Goal: Information Seeking & Learning: Understand process/instructions

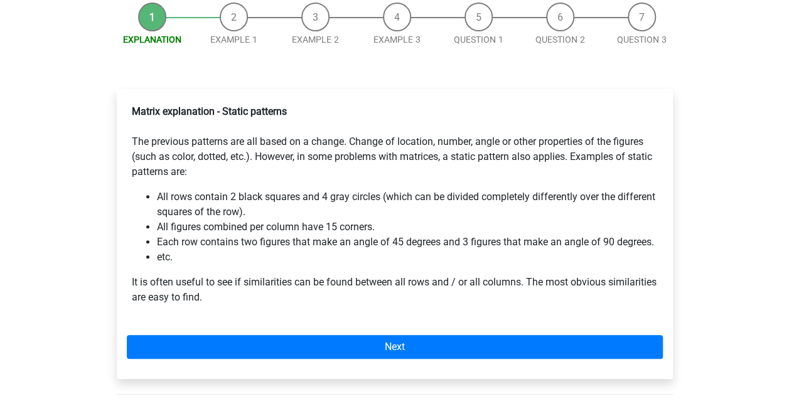
scroll to position [128, 0]
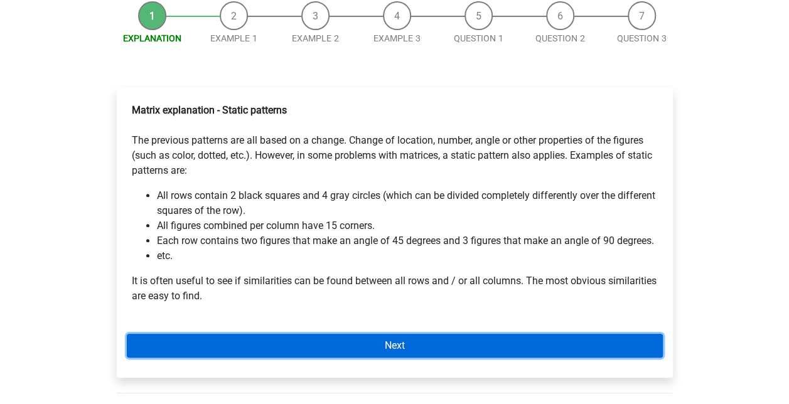
click at [237, 339] on link "Next" at bounding box center [395, 346] width 536 height 24
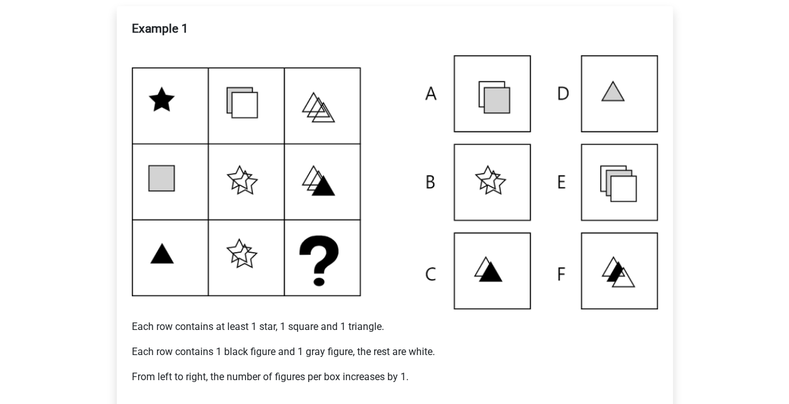
scroll to position [209, 0]
click at [587, 190] on img at bounding box center [395, 183] width 526 height 254
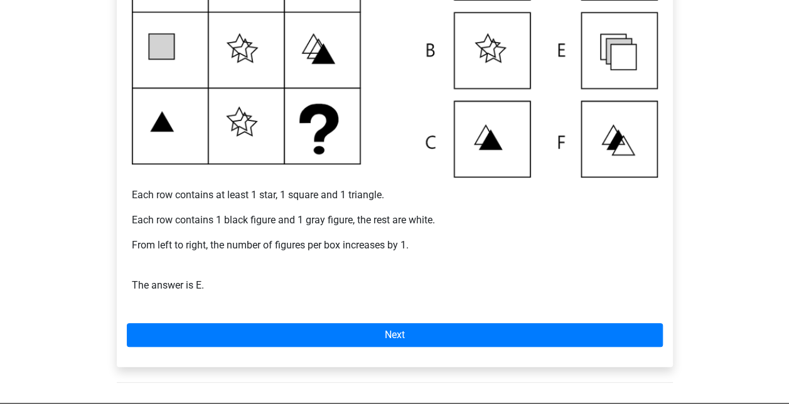
scroll to position [343, 0]
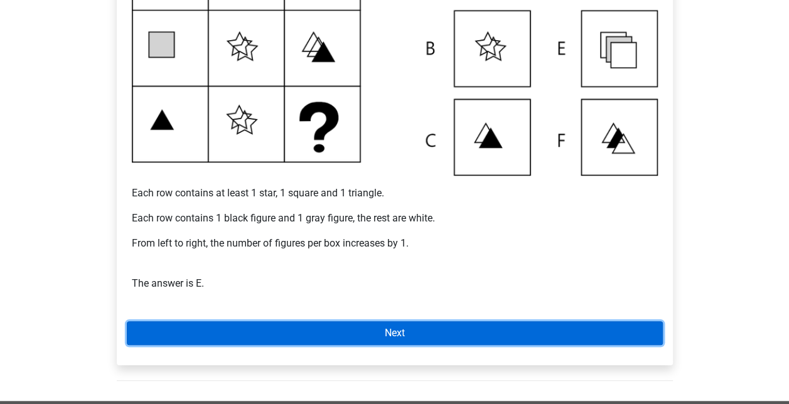
click at [338, 325] on link "Next" at bounding box center [395, 333] width 536 height 24
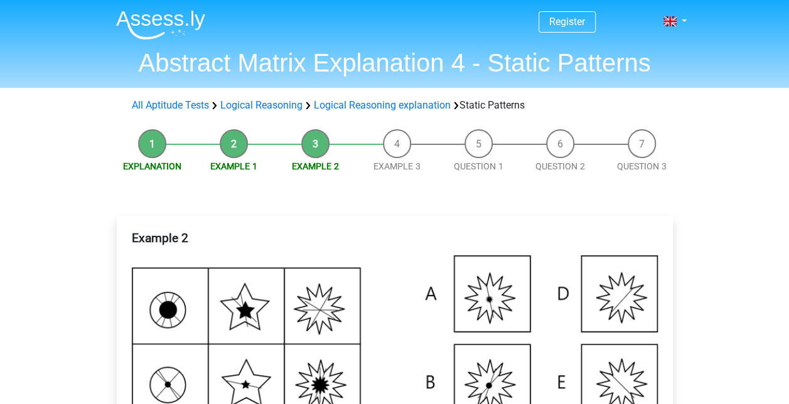
scroll to position [190, 0]
